Goal: Book appointment/travel/reservation

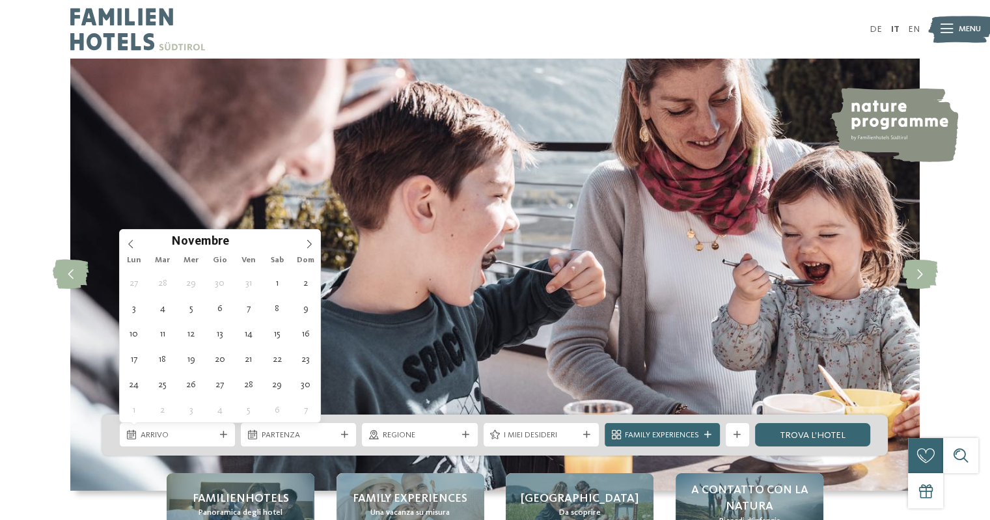
click at [303, 243] on span at bounding box center [309, 241] width 22 height 22
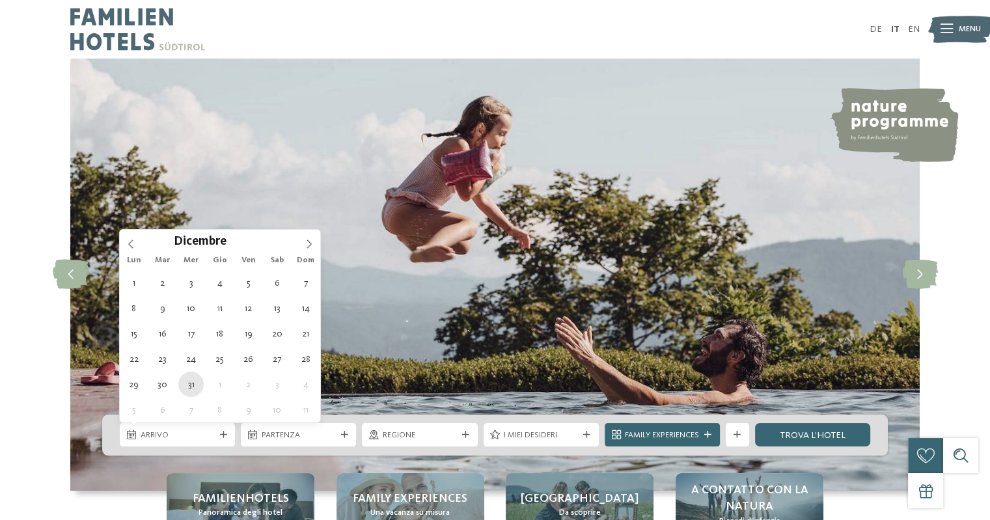
type div "[DATE]"
type input "****"
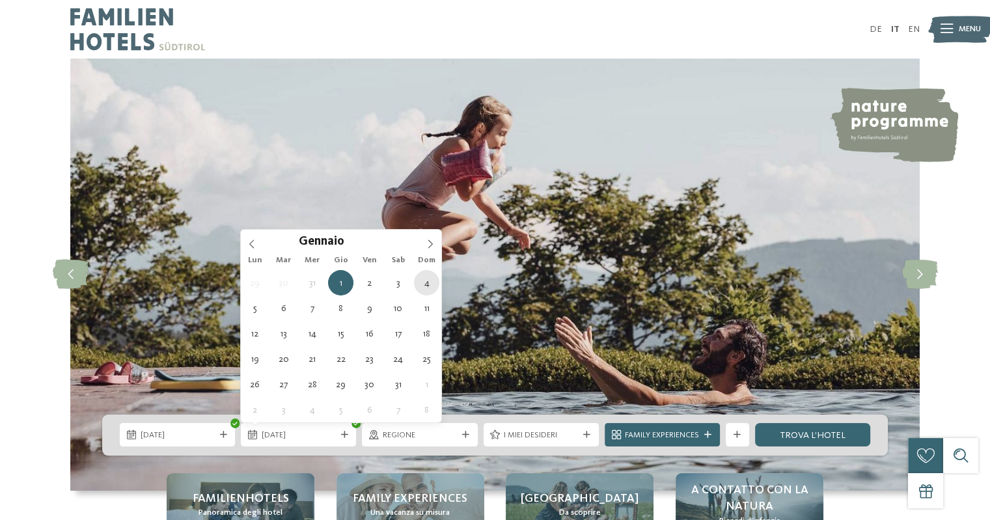
type div "[DATE]"
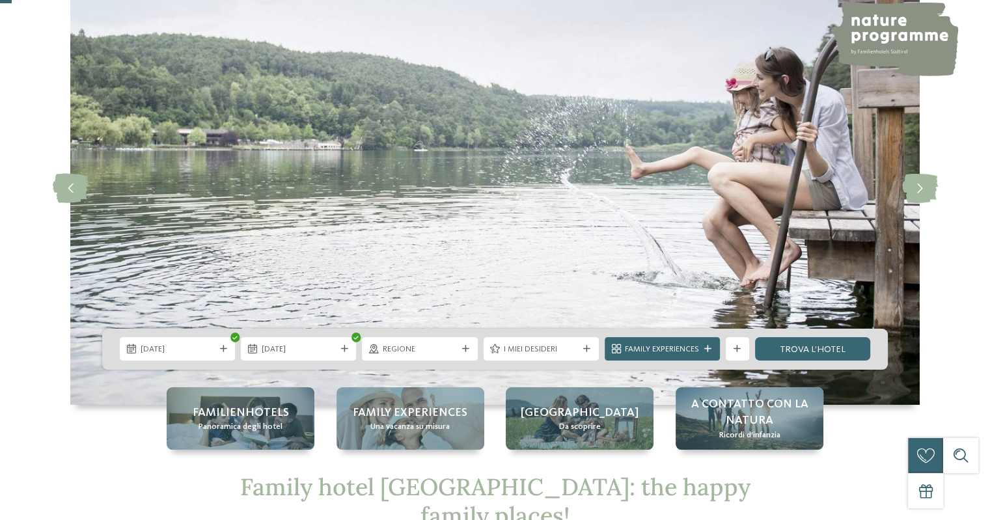
scroll to position [130, 0]
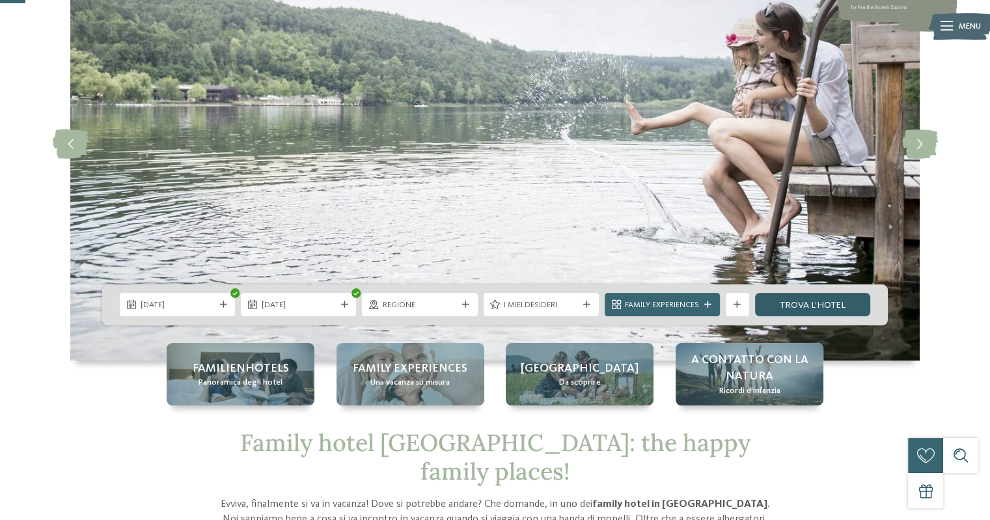
click at [827, 303] on link "trova l’hotel" at bounding box center [812, 304] width 115 height 23
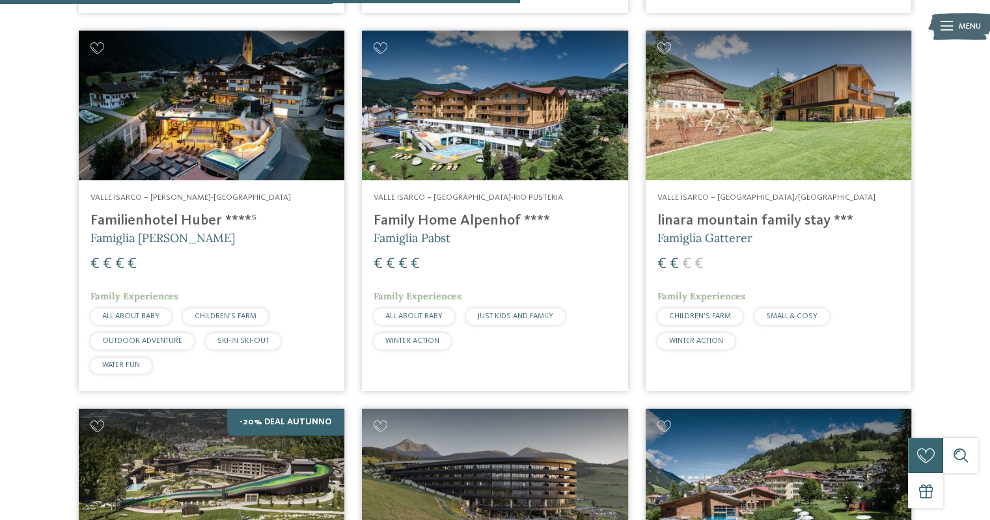
scroll to position [1549, 0]
